Goal: Obtain resource: Obtain resource

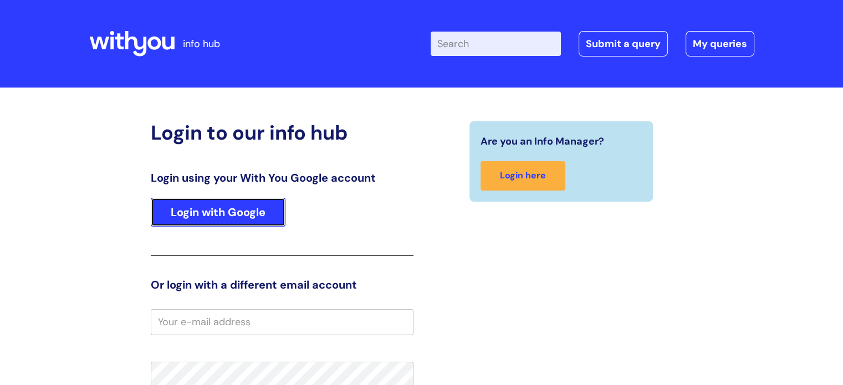
click at [253, 214] on link "Login with Google" at bounding box center [218, 212] width 135 height 29
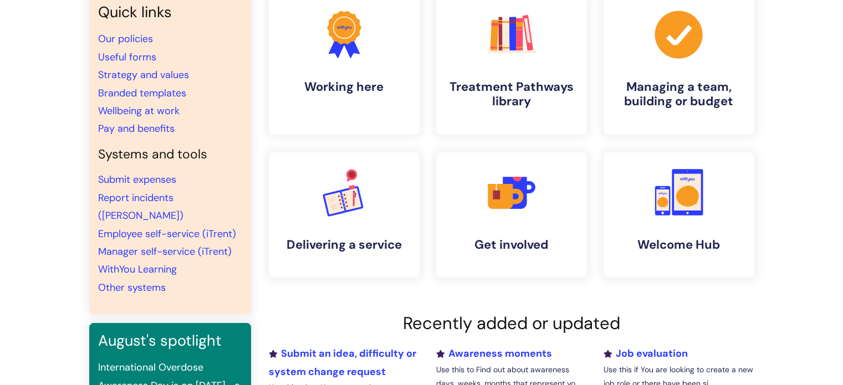
scroll to position [104, 0]
click at [690, 92] on h4 "Managing a team, building or budget" at bounding box center [678, 95] width 135 height 30
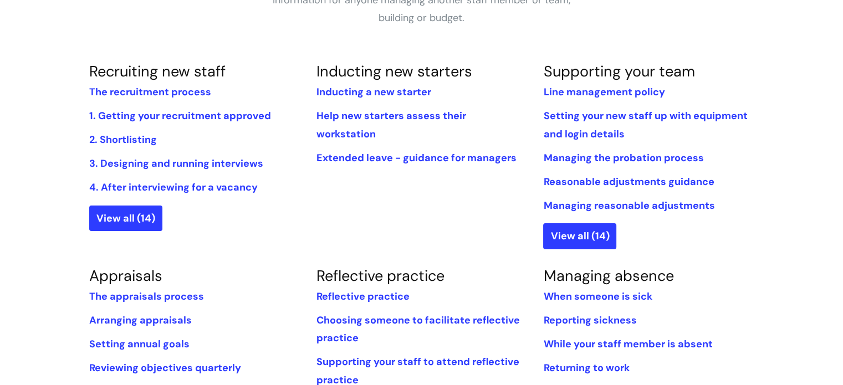
scroll to position [234, 0]
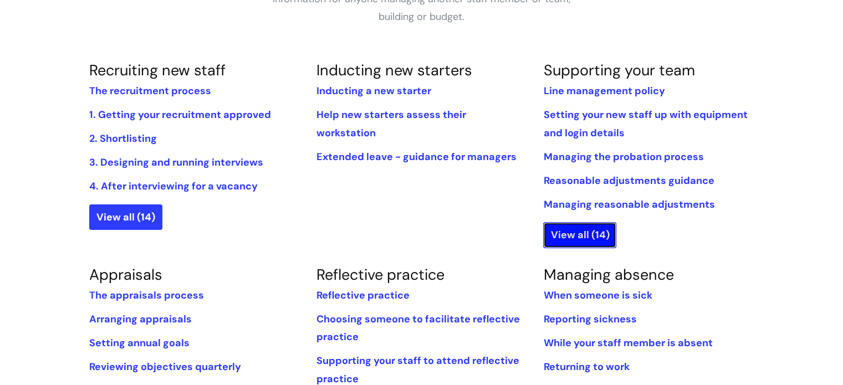
click at [574, 235] on link "View all (14)" at bounding box center [579, 234] width 73 height 25
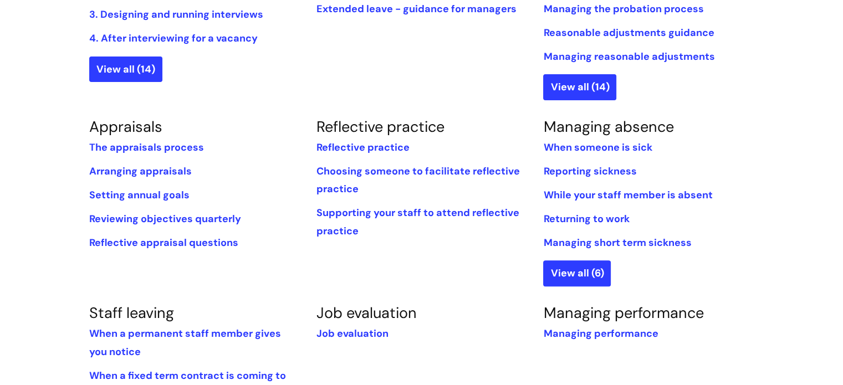
scroll to position [384, 0]
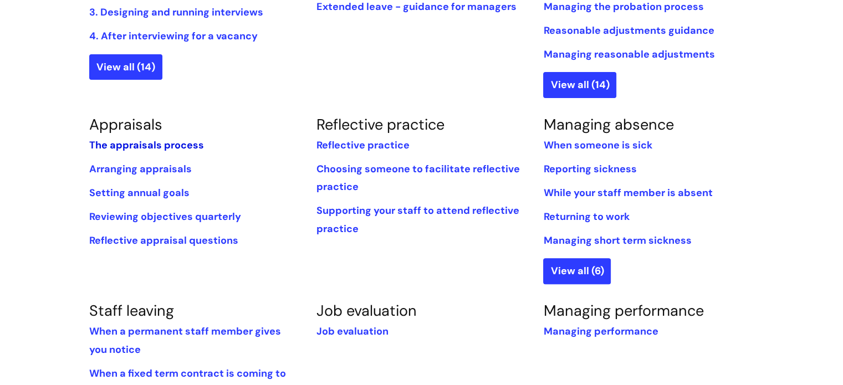
click at [175, 140] on link "The appraisals process" at bounding box center [146, 144] width 115 height 13
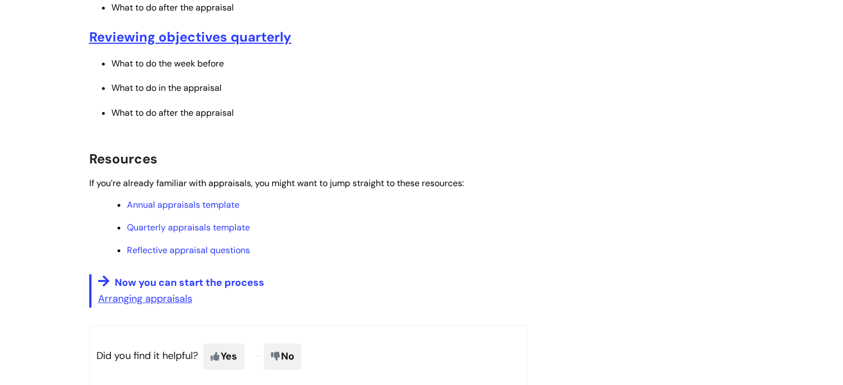
scroll to position [545, 0]
click at [198, 202] on link "Annual appraisals template" at bounding box center [183, 205] width 112 height 12
